Goal: Information Seeking & Learning: Check status

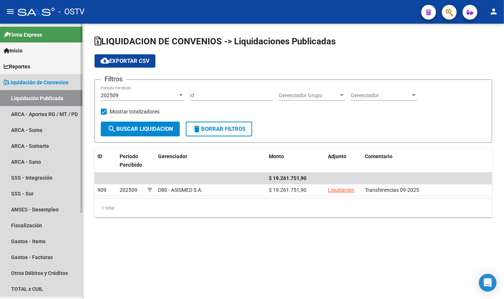
click at [44, 87] on link "Liquidación de Convenios" at bounding box center [41, 82] width 82 height 16
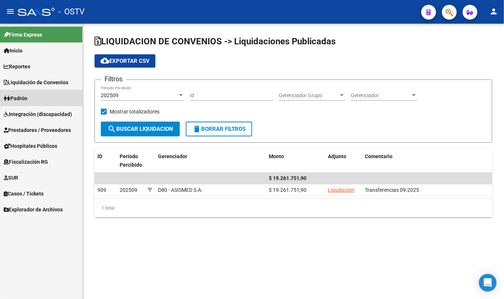
click at [30, 90] on link "Padrón" at bounding box center [41, 98] width 82 height 16
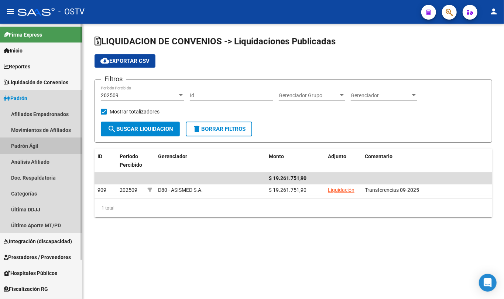
click at [37, 150] on link "Padrón Ágil" at bounding box center [41, 146] width 82 height 16
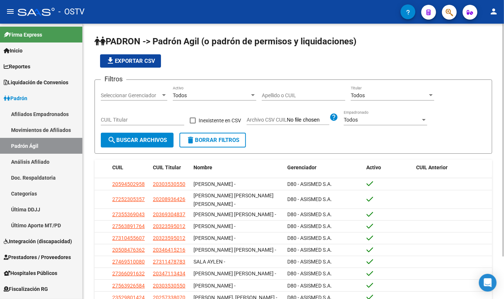
click at [287, 95] on input "Apellido o CUIL" at bounding box center [303, 95] width 83 height 6
type input "L"
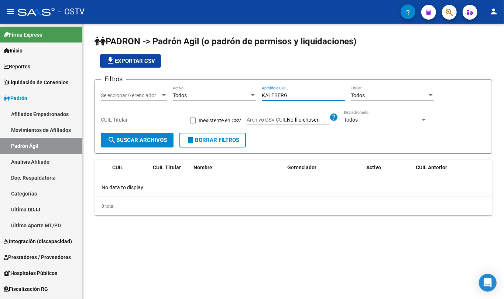
click at [291, 95] on input "KALEBERG" at bounding box center [303, 95] width 83 height 6
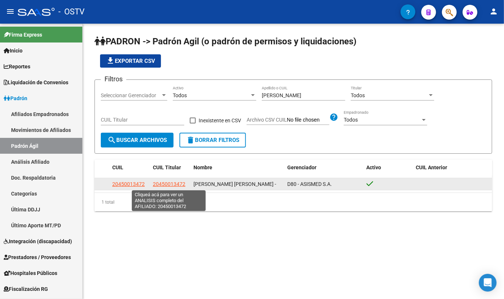
click at [163, 182] on span "20450013472" at bounding box center [169, 184] width 33 height 6
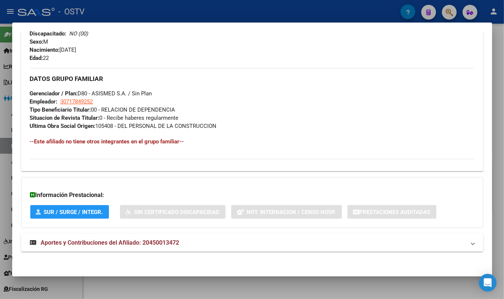
scroll to position [318, 0]
click at [155, 232] on div "DATOS [PERSON_NAME] ÁGIL: [PERSON_NAME] [PERSON_NAME] - | ACTIVO | AFILIADO TIT…" at bounding box center [252, -1] width 462 height 519
click at [151, 244] on span "Aportes y Contribuciones del Afiliado: 20450013472" at bounding box center [110, 242] width 138 height 7
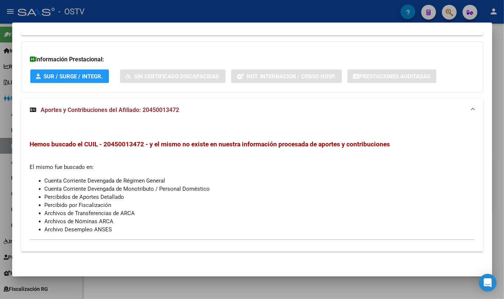
scroll to position [454, 0]
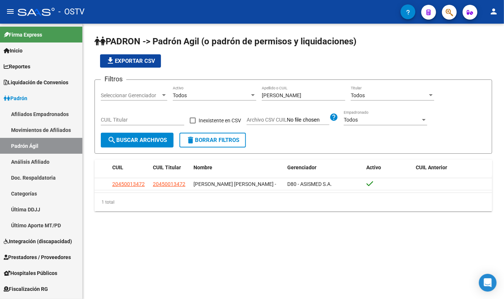
click at [278, 92] on input "[PERSON_NAME]" at bounding box center [303, 95] width 83 height 6
click at [277, 92] on input "[PERSON_NAME]" at bounding box center [303, 95] width 83 height 6
click at [277, 93] on input "[PERSON_NAME]" at bounding box center [303, 95] width 83 height 6
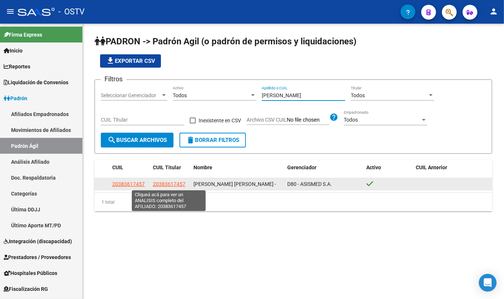
type input "[PERSON_NAME]"
click at [182, 182] on span "20383617457" at bounding box center [169, 184] width 33 height 6
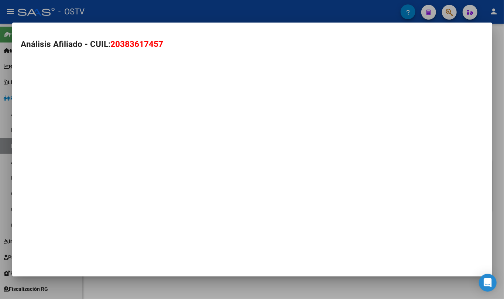
type textarea "20383617457"
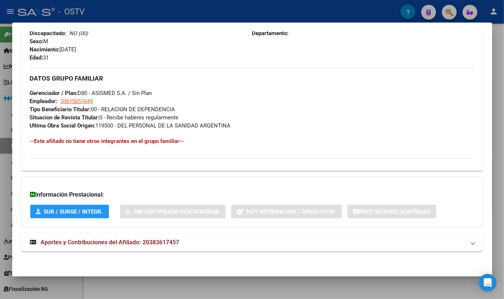
click at [161, 244] on span "Aportes y Contribuciones del Afiliado: 20383617457" at bounding box center [110, 242] width 138 height 7
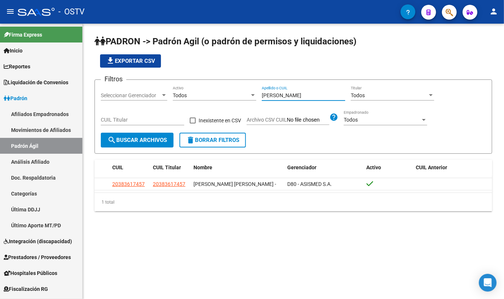
click at [288, 98] on input "[PERSON_NAME]" at bounding box center [303, 95] width 83 height 6
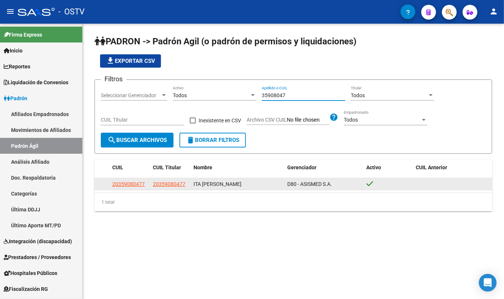
type input "35908047"
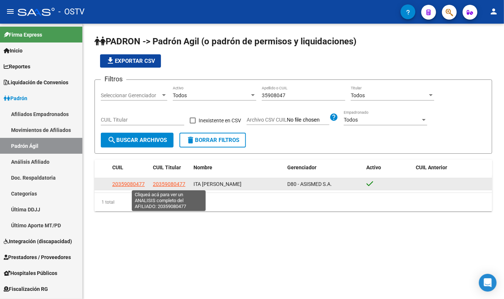
click at [155, 182] on span "20359080477" at bounding box center [169, 184] width 33 height 6
copy span "2"
type textarea "20359080477"
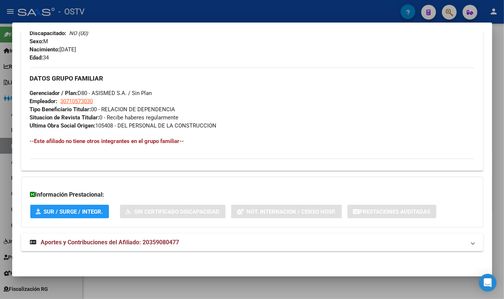
click at [170, 239] on span "Aportes y Contribuciones del Afiliado: 20359080477" at bounding box center [110, 242] width 138 height 7
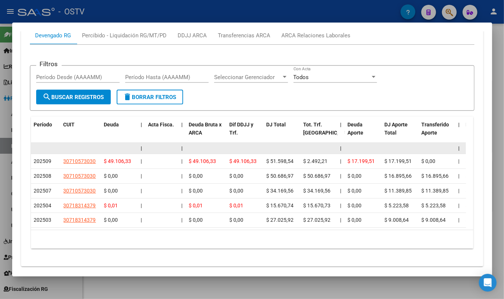
scroll to position [616, 0]
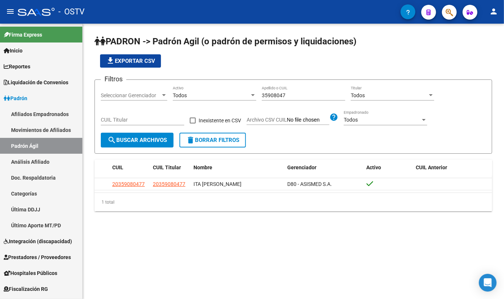
click at [299, 92] on input "35908047" at bounding box center [303, 95] width 83 height 6
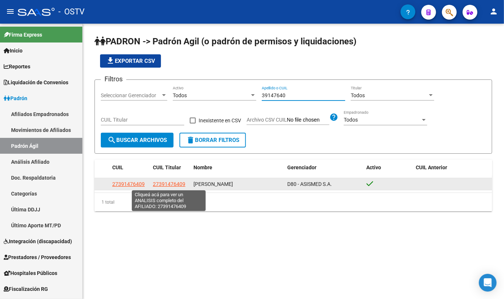
type input "39147640"
click at [164, 185] on span "27391476409" at bounding box center [169, 184] width 33 height 6
type textarea "27391476409"
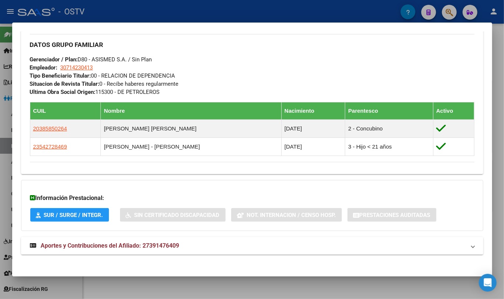
scroll to position [355, 0]
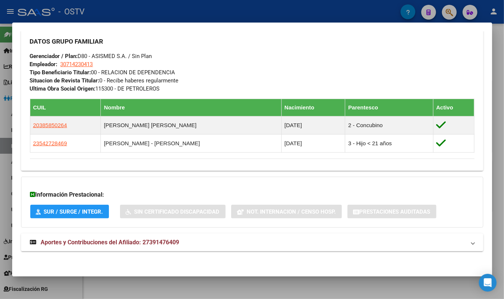
drag, startPoint x: 140, startPoint y: 250, endPoint x: 142, endPoint y: 244, distance: 6.3
click at [140, 250] on mat-expansion-panel-header "Aportes y Contribuciones del Afiliado: 27391476409" at bounding box center [252, 242] width 462 height 18
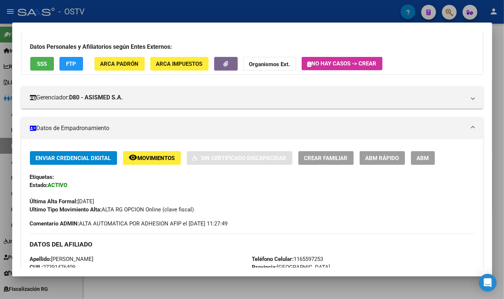
scroll to position [0, 0]
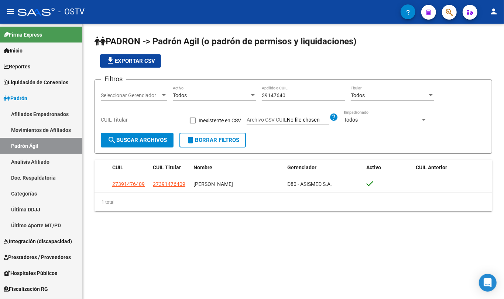
click at [285, 95] on input "39147640" at bounding box center [303, 95] width 83 height 6
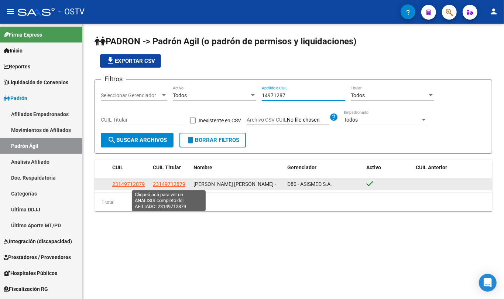
type input "14971287"
click at [169, 185] on span "23149712879" at bounding box center [169, 184] width 33 height 6
type textarea "23149712879"
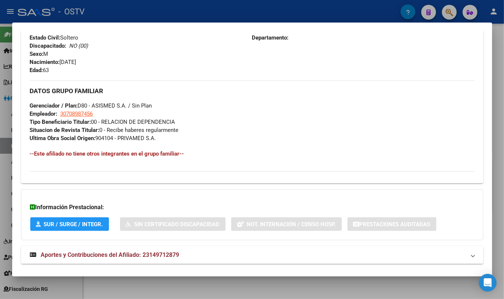
scroll to position [318, 0]
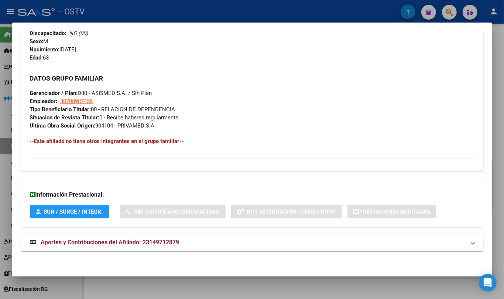
click at [134, 250] on mat-expansion-panel-header "Aportes y Contribuciones del Afiliado: 23149712879" at bounding box center [252, 242] width 462 height 18
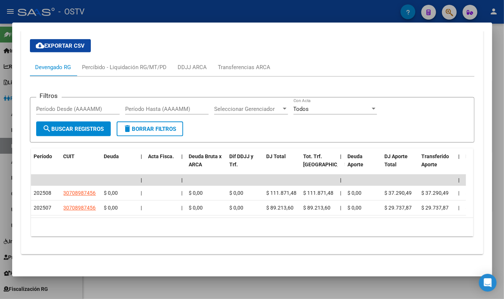
scroll to position [564, 0]
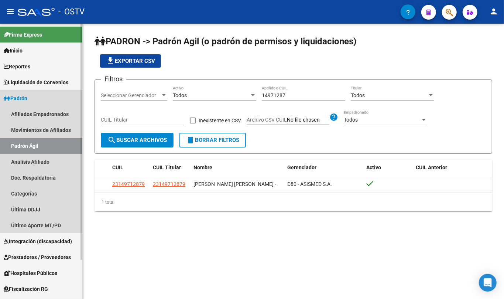
click at [35, 95] on link "Padrón" at bounding box center [41, 98] width 82 height 16
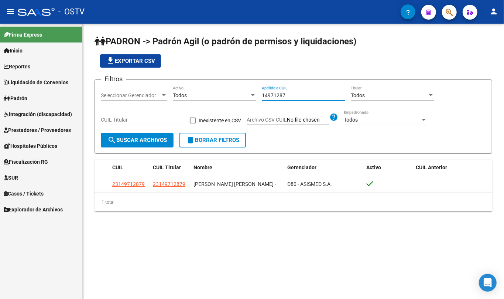
click at [273, 95] on input "14971287" at bounding box center [303, 95] width 83 height 6
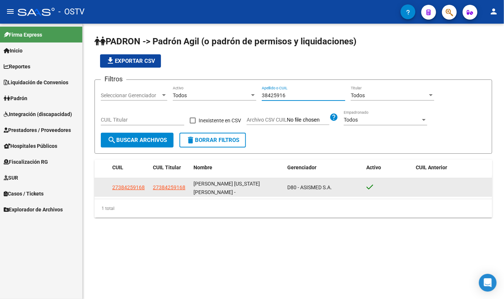
type input "38425916"
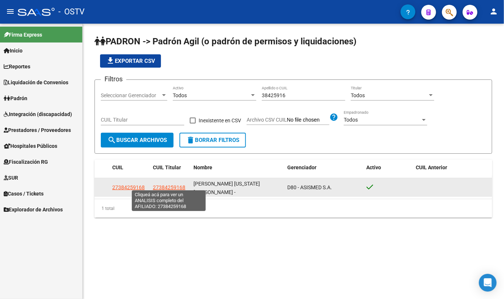
click at [166, 184] on span "27384259168" at bounding box center [169, 187] width 33 height 6
type textarea "27384259168"
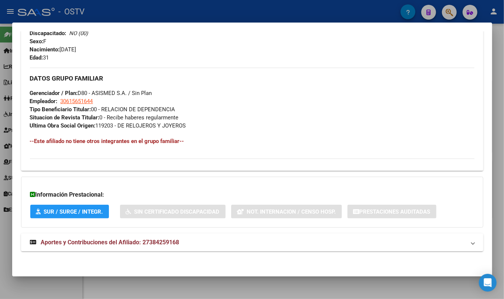
click at [143, 238] on strong "Aportes y Contribuciones del Afiliado: 27384259168" at bounding box center [105, 242] width 150 height 9
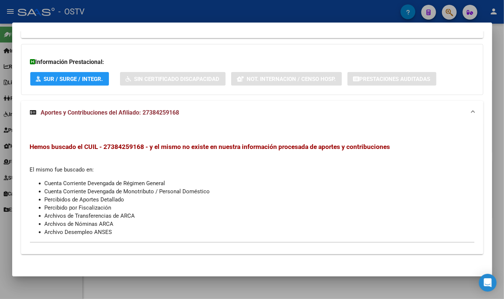
scroll to position [454, 0]
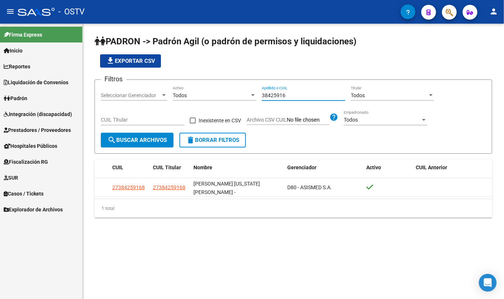
click at [285, 96] on input "38425916" at bounding box center [303, 95] width 83 height 6
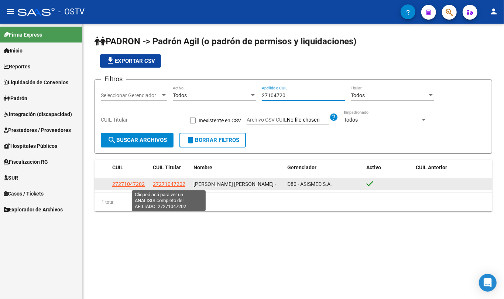
type input "27104720"
click at [180, 184] on span "27271047202" at bounding box center [169, 184] width 33 height 6
type textarea "27271047202"
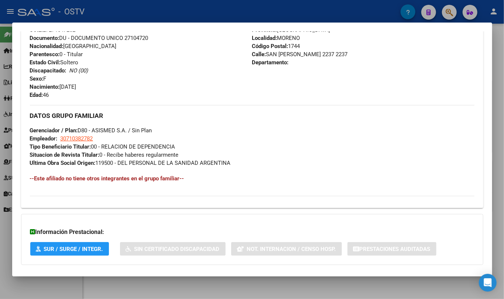
scroll to position [318, 0]
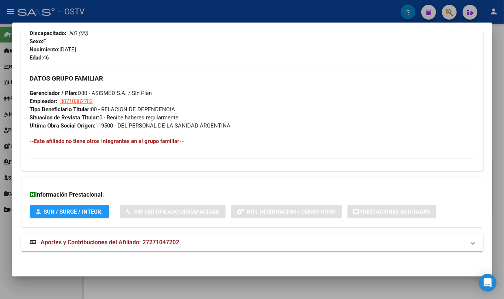
click at [111, 243] on span "Aportes y Contribuciones del Afiliado: 27271047202" at bounding box center [110, 242] width 138 height 7
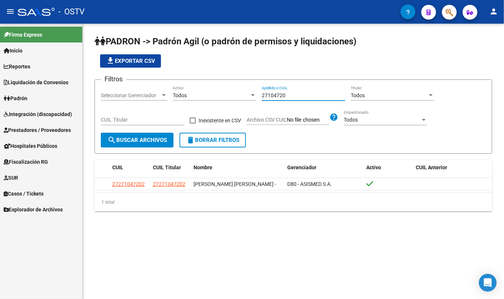
click at [281, 96] on input "27104720" at bounding box center [303, 95] width 83 height 6
paste input "0278453155"
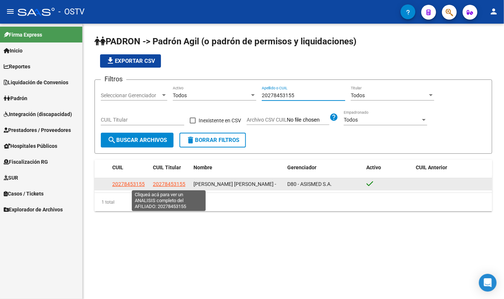
type input "20278453155"
click at [177, 182] on span "20278453155" at bounding box center [169, 184] width 33 height 6
type textarea "20278453155"
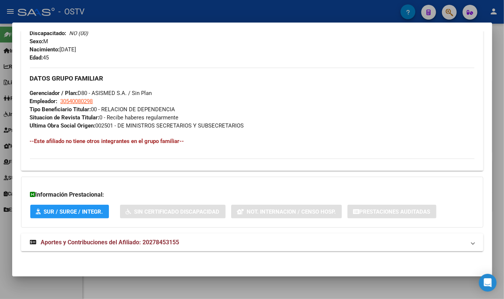
drag, startPoint x: 169, startPoint y: 235, endPoint x: 178, endPoint y: 213, distance: 23.9
click at [169, 235] on mat-expansion-panel-header "Aportes y Contribuciones del Afiliado: 20278453155" at bounding box center [252, 242] width 462 height 18
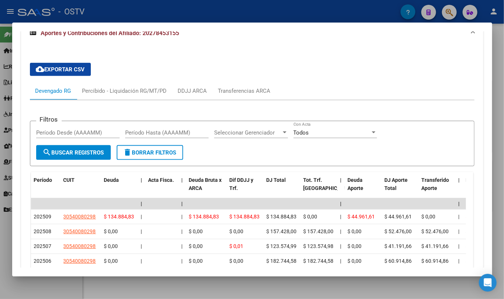
scroll to position [553, 0]
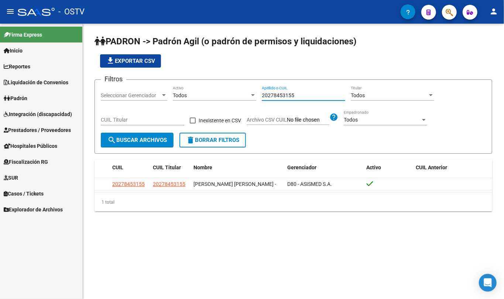
click at [283, 96] on input "20278453155" at bounding box center [303, 95] width 83 height 6
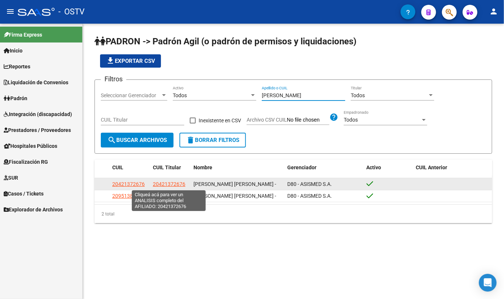
type input "[PERSON_NAME]"
click at [182, 184] on span "20421372676" at bounding box center [169, 184] width 33 height 6
type textarea "20421372676"
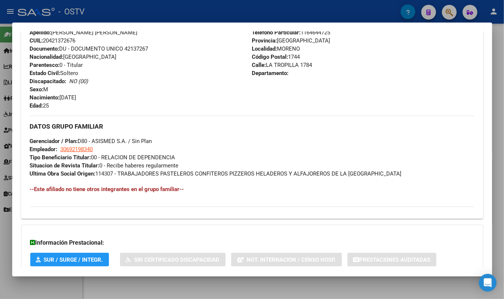
scroll to position [318, 0]
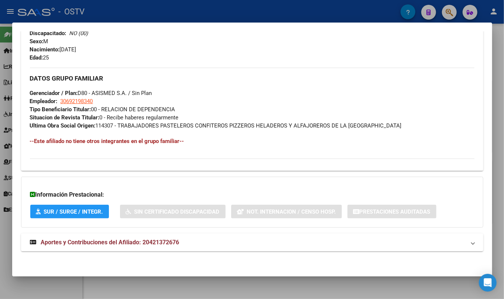
click at [182, 243] on mat-panel-title "Aportes y Contribuciones del Afiliado: 20421372676" at bounding box center [248, 242] width 436 height 9
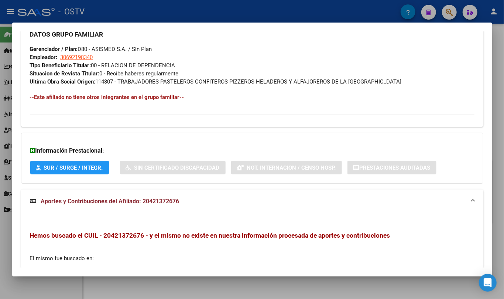
scroll to position [454, 0]
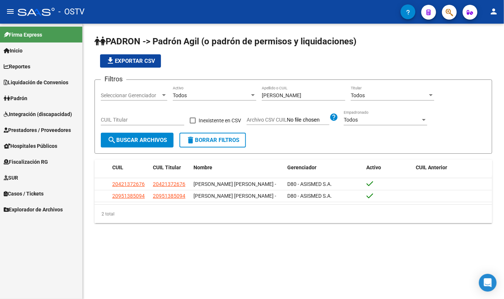
click at [297, 90] on div "[PERSON_NAME] Apellido o CUIL" at bounding box center [303, 93] width 83 height 15
click at [296, 90] on div "[PERSON_NAME] Apellido o CUIL" at bounding box center [303, 93] width 83 height 15
click at [288, 90] on div "[PERSON_NAME] Apellido o CUIL" at bounding box center [303, 93] width 83 height 15
click at [286, 93] on input "[PERSON_NAME]" at bounding box center [303, 95] width 83 height 6
click at [285, 93] on input "[PERSON_NAME]" at bounding box center [303, 95] width 83 height 6
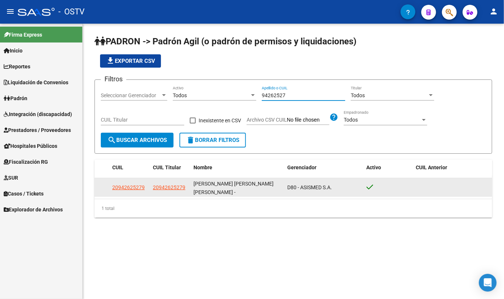
type input "94262527"
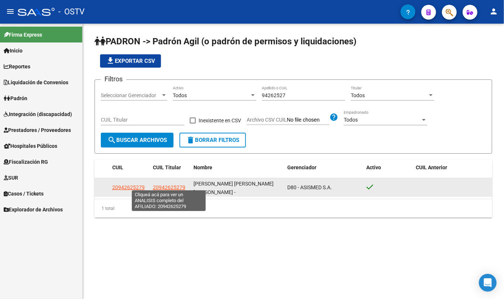
click at [180, 185] on span "20942625279" at bounding box center [169, 187] width 33 height 6
type textarea "20942625279"
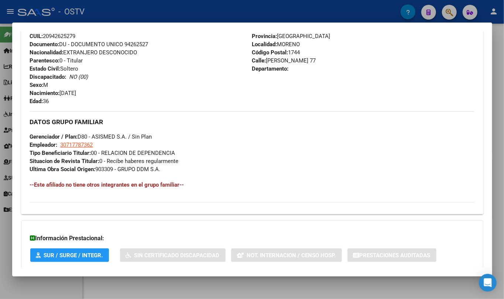
scroll to position [318, 0]
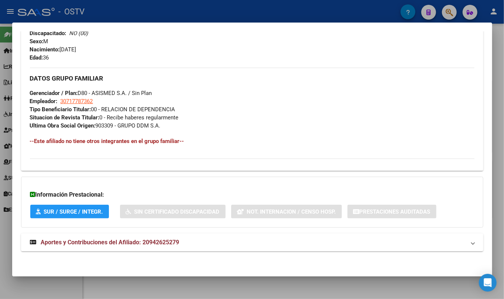
click at [130, 244] on span "Aportes y Contribuciones del Afiliado: 20942625279" at bounding box center [110, 242] width 138 height 7
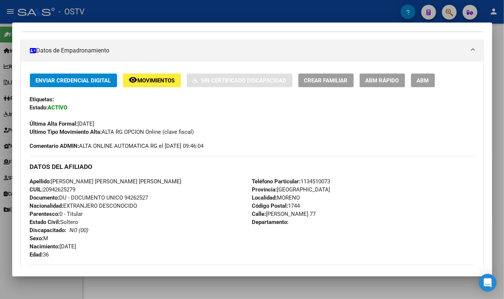
scroll to position [109, 0]
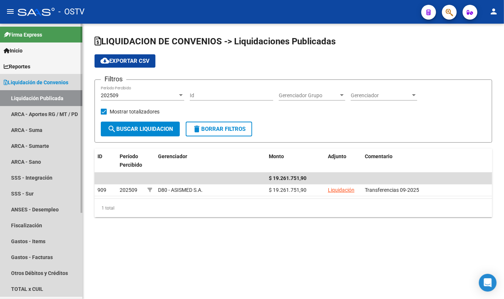
click at [51, 80] on span "Liquidación de Convenios" at bounding box center [36, 82] width 65 height 8
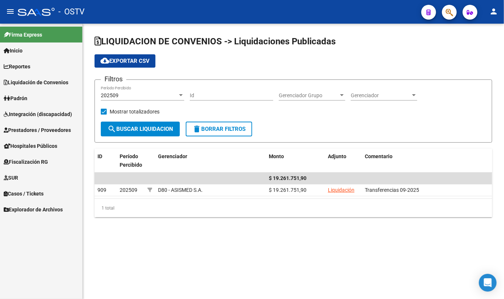
click at [27, 100] on span "Padrón" at bounding box center [16, 98] width 24 height 8
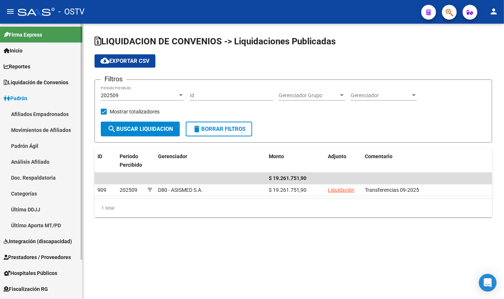
click at [22, 148] on link "Padrón Ágil" at bounding box center [41, 146] width 82 height 16
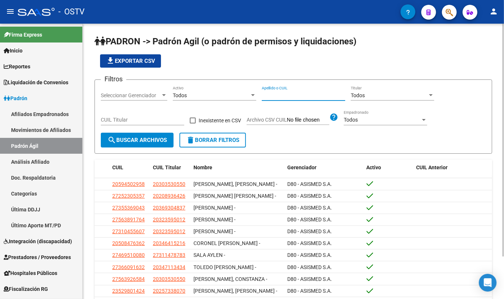
click at [294, 93] on input "Apellido o CUIL" at bounding box center [303, 95] width 83 height 6
type input "V"
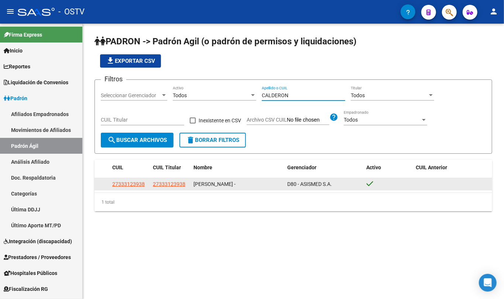
type input "CALDERON"
click at [177, 183] on span "27333123938" at bounding box center [169, 184] width 33 height 6
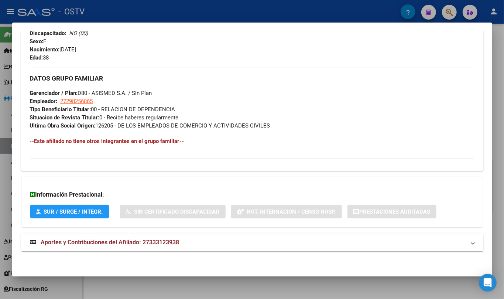
drag, startPoint x: 169, startPoint y: 240, endPoint x: 172, endPoint y: 233, distance: 6.9
click at [169, 240] on span "Aportes y Contribuciones del Afiliado: 27333123938" at bounding box center [110, 242] width 138 height 7
